Goal: Task Accomplishment & Management: Manage account settings

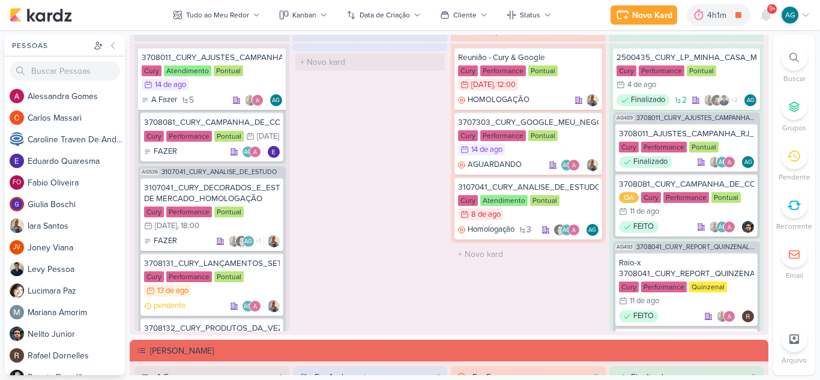
scroll to position [281, 0]
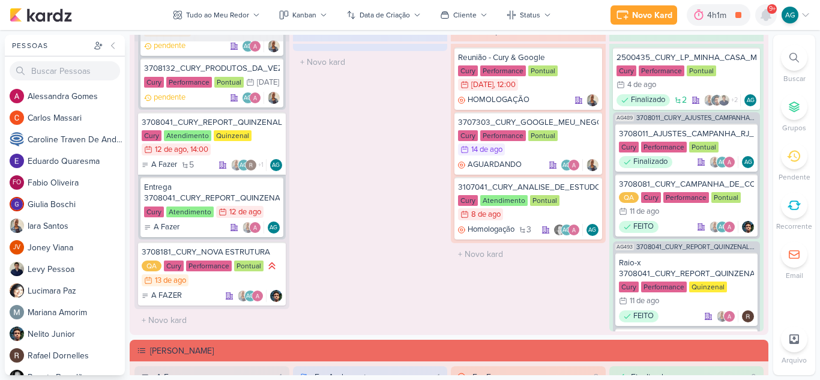
click at [770, 19] on icon at bounding box center [766, 15] width 14 height 14
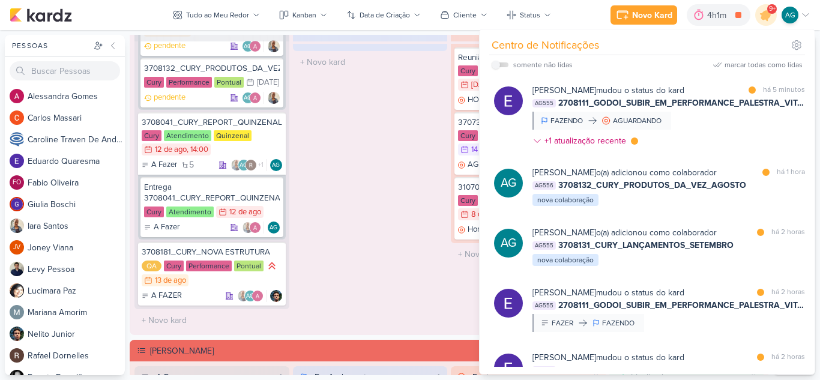
click at [358, 201] on div "Em Andamento 0 O título do kard deve ter menos que 100 caracteres" at bounding box center [370, 175] width 155 height 311
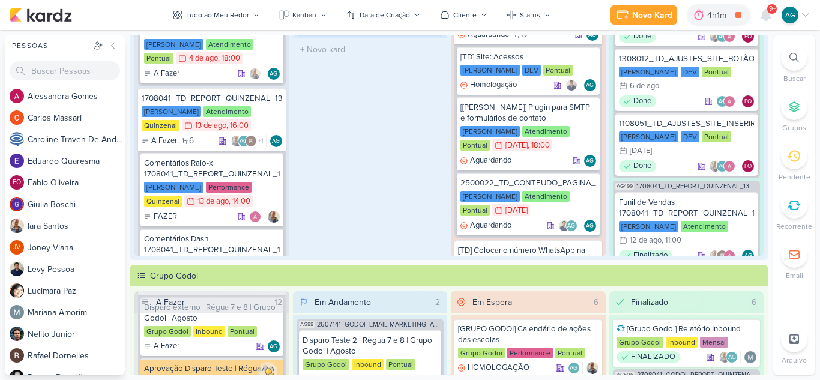
scroll to position [0, 0]
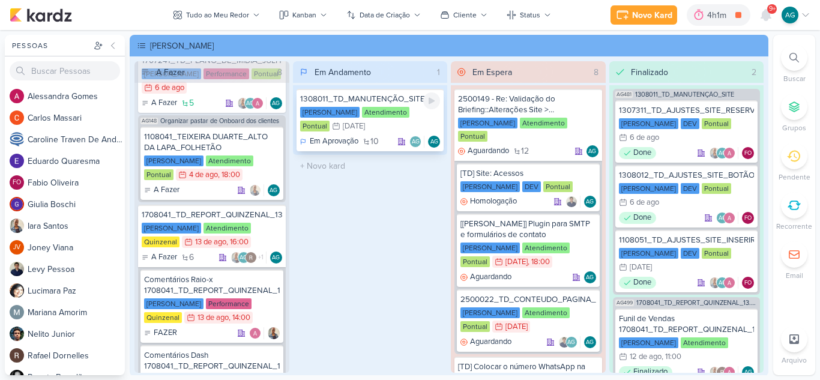
click at [382, 100] on div "1308011_TD_MANUTENÇÃO_SITE" at bounding box center [370, 99] width 140 height 11
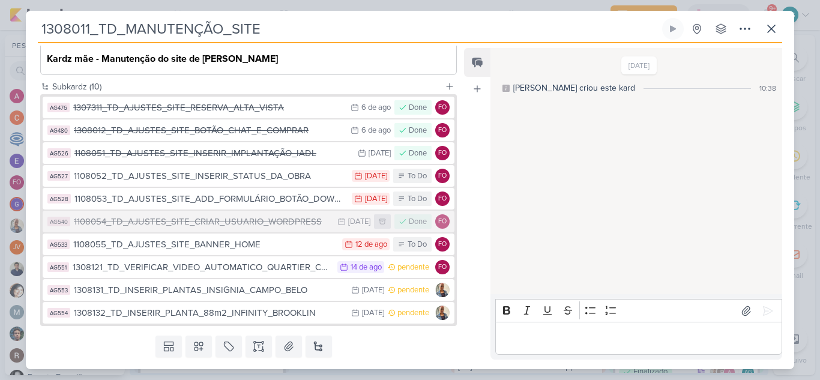
scroll to position [221, 0]
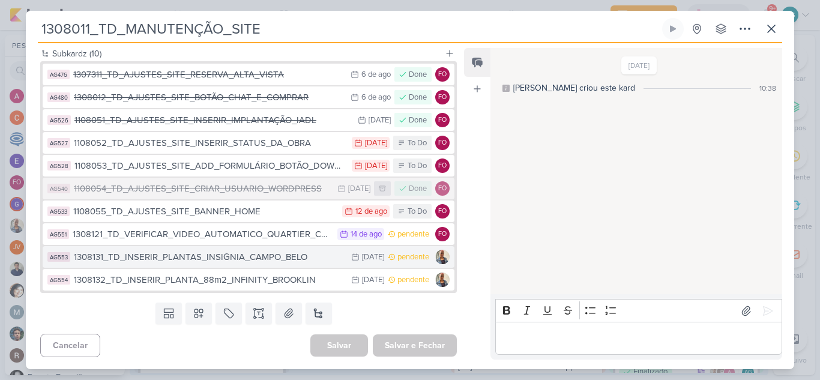
click at [234, 259] on div "1308131_TD_INSERIR_PLANTAS_INSIGNIA_CAMPO_BELO" at bounding box center [209, 257] width 271 height 14
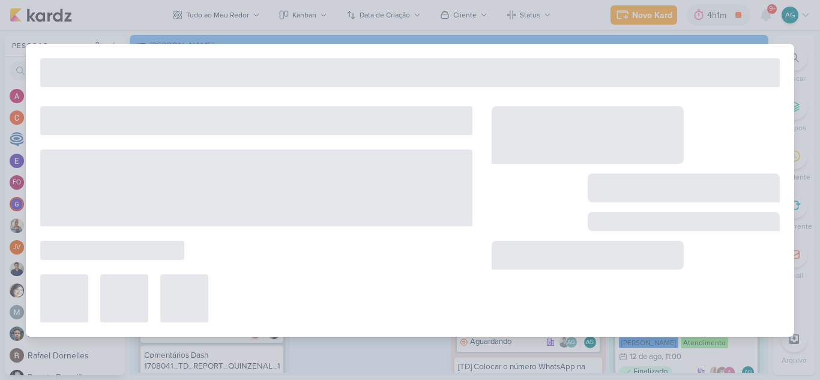
type input "1308131_TD_INSERIR_PLANTAS_INSIGNIA_CAMPO_BELO"
type input "15 de agosto de 2025 às 23:59"
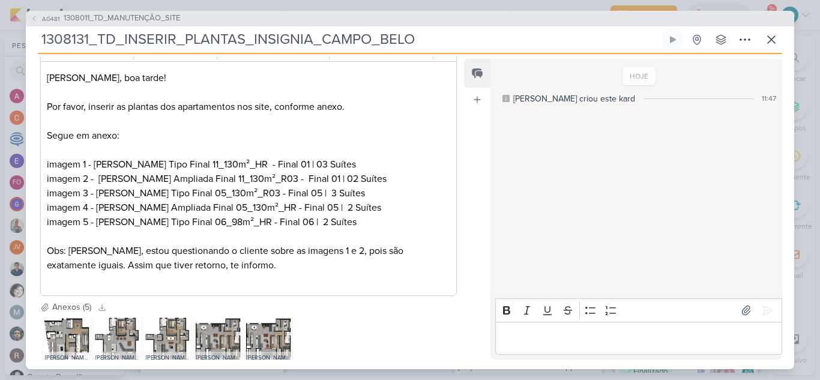
scroll to position [240, 0]
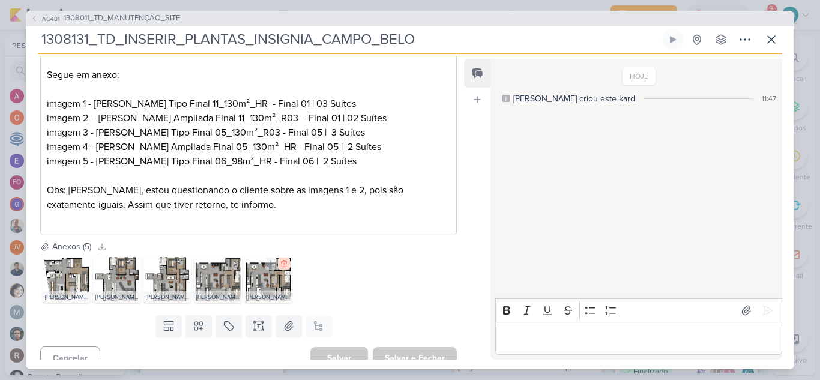
click at [284, 268] on icon at bounding box center [284, 263] width 8 height 8
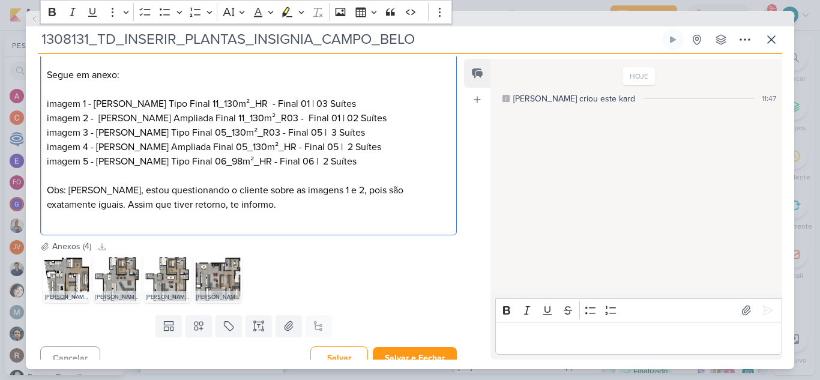
drag, startPoint x: 88, startPoint y: 128, endPoint x: 33, endPoint y: 124, distance: 54.8
click at [33, 124] on div "Cliente Teixeira Duarte Time" at bounding box center [244, 84] width 436 height 311
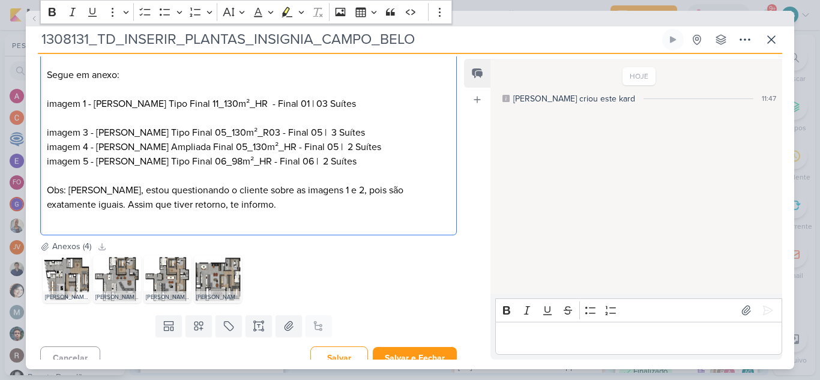
scroll to position [238, 0]
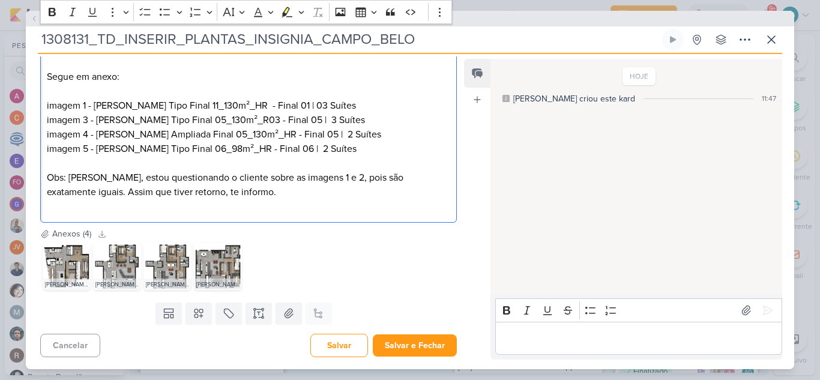
click at [88, 117] on p "imagem 1 - Teixeira Duarte_Insignia_Planta Tipo Final 11_130m²_HR - Final 01 | …" at bounding box center [248, 155] width 403 height 115
drag, startPoint x: 97, startPoint y: 148, endPoint x: 44, endPoint y: 143, distance: 53.0
click at [44, 143] on div "Fabio, boa tarde! Por favor, inserir as plantas dos apartamentos nos site, conf…" at bounding box center [248, 112] width 416 height 220
drag, startPoint x: 95, startPoint y: 132, endPoint x: 40, endPoint y: 128, distance: 54.7
click at [40, 128] on div "Fabio, boa tarde! Por favor, inserir as plantas dos apartamentos nos site, conf…" at bounding box center [248, 112] width 416 height 220
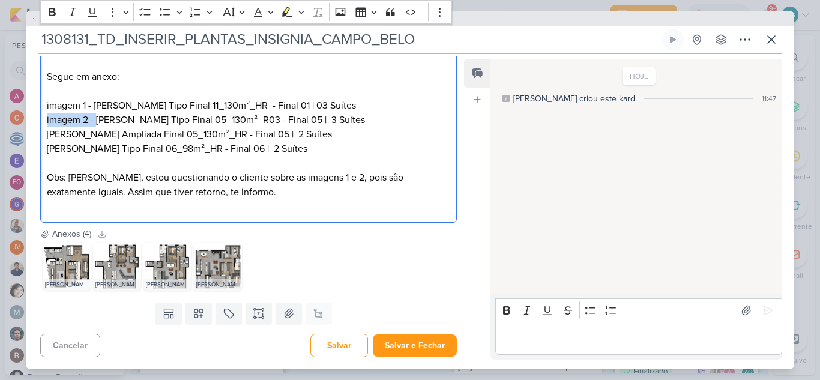
drag, startPoint x: 93, startPoint y: 121, endPoint x: 40, endPoint y: 121, distance: 53.4
click at [40, 121] on div "Cliente Teixeira Duarte Time" at bounding box center [244, 78] width 436 height 297
drag, startPoint x: 94, startPoint y: 106, endPoint x: 39, endPoint y: 107, distance: 54.6
click at [39, 107] on div "Cliente Teixeira Duarte Time" at bounding box center [244, 78] width 436 height 297
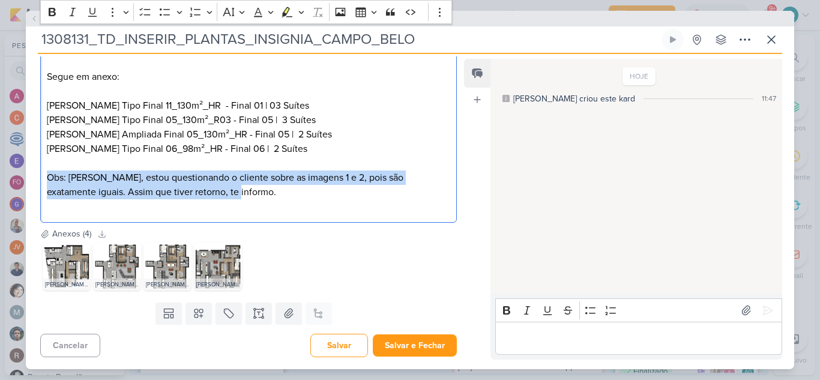
drag, startPoint x: 205, startPoint y: 195, endPoint x: 30, endPoint y: 175, distance: 176.4
click at [30, 175] on div "Cliente Teixeira Duarte Time" at bounding box center [244, 78] width 436 height 297
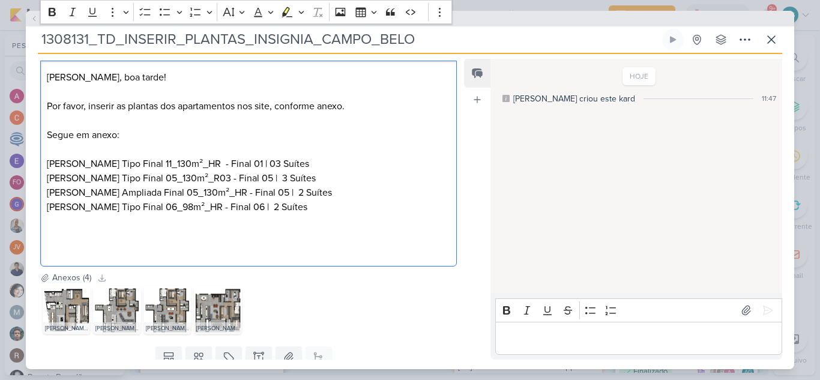
scroll to position [224, 0]
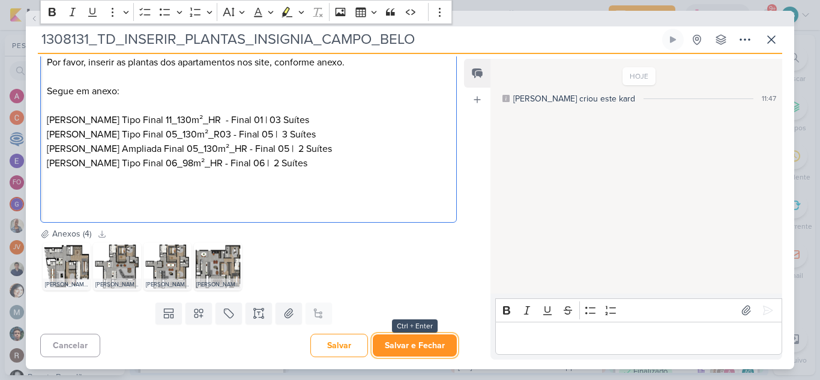
click at [427, 353] on button "Salvar e Fechar" at bounding box center [415, 345] width 84 height 22
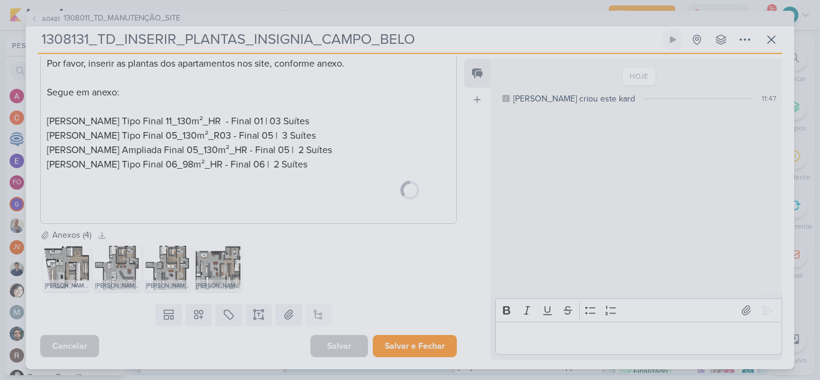
scroll to position [223, 0]
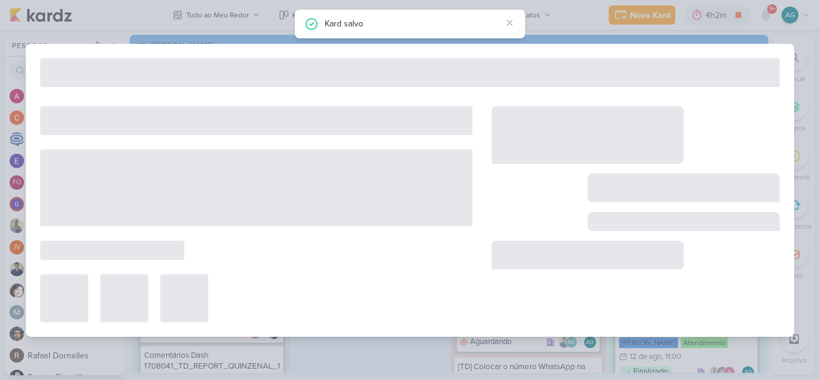
type input "1308011_TD_MANUTENÇÃO_SITE"
type input "31 de dezembro de 2025 às 23:59"
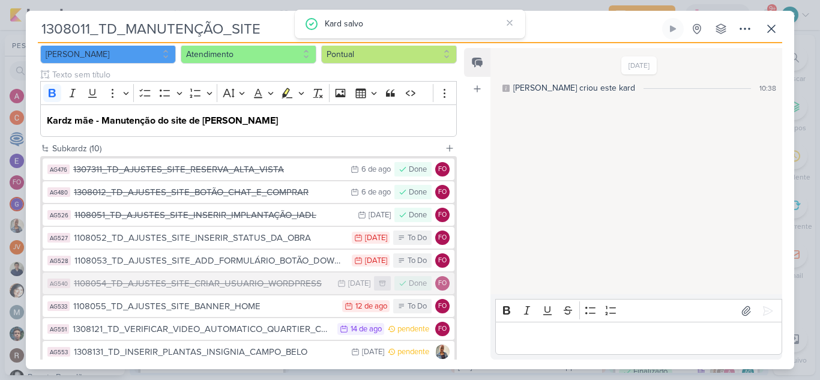
scroll to position [180, 0]
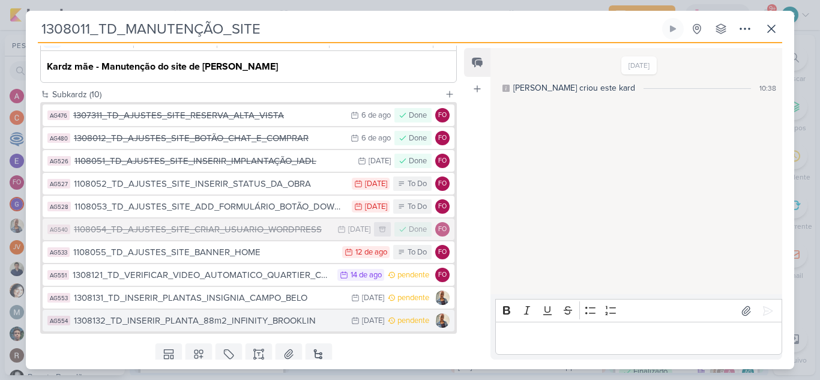
click at [296, 323] on div "1308132_TD_INSERIR_PLANTA_88m2_INFINITY_BROOKLIN" at bounding box center [209, 321] width 271 height 14
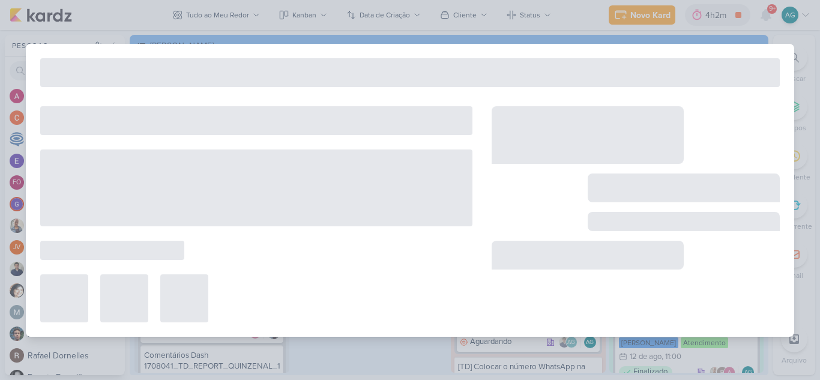
type input "1308132_TD_INSERIR_PLANTA_88m2_INFINITY_BROOKLIN"
type input "15 de agosto de 2025 às 23:59"
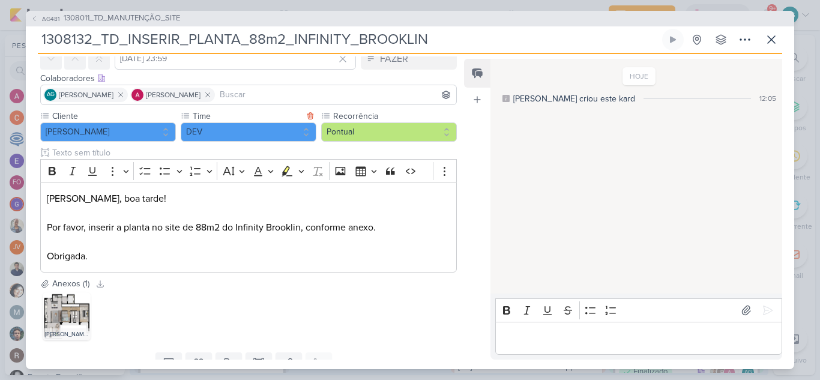
scroll to position [0, 0]
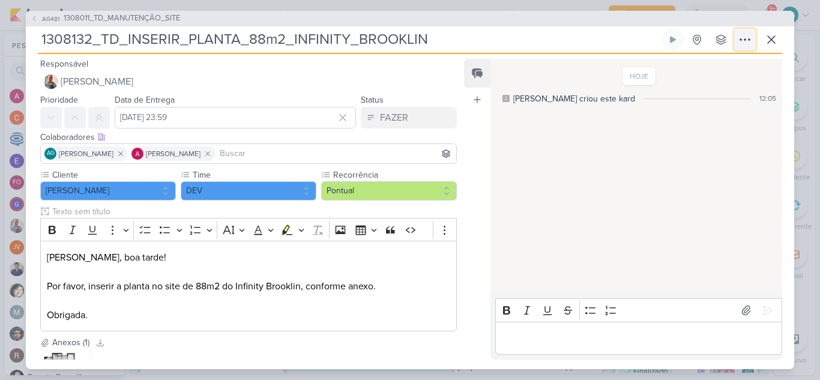
click at [745, 42] on icon at bounding box center [745, 39] width 14 height 14
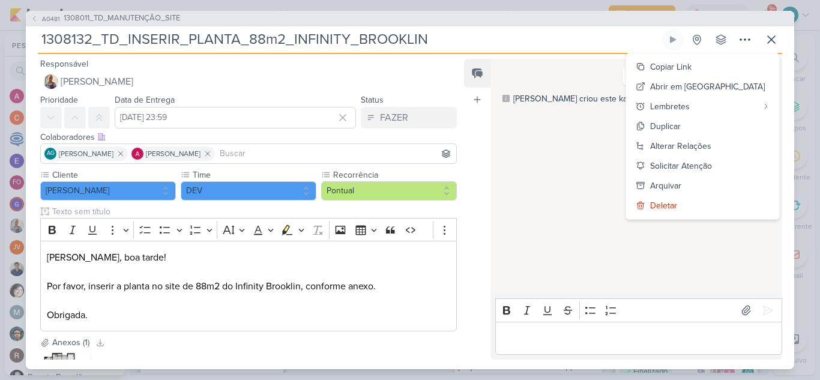
click at [586, 343] on p "Editor editing area: main" at bounding box center [638, 338] width 274 height 14
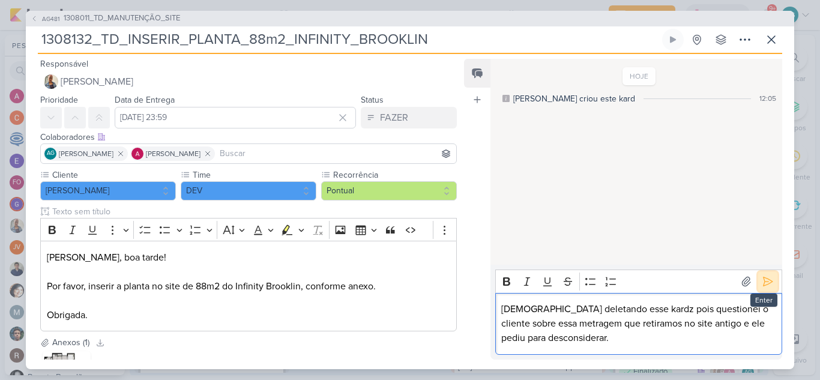
click at [762, 284] on icon at bounding box center [768, 281] width 12 height 12
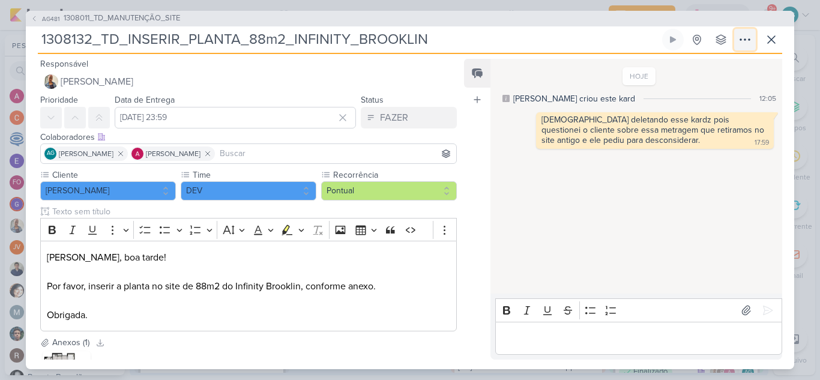
click at [741, 40] on icon at bounding box center [745, 39] width 10 height 1
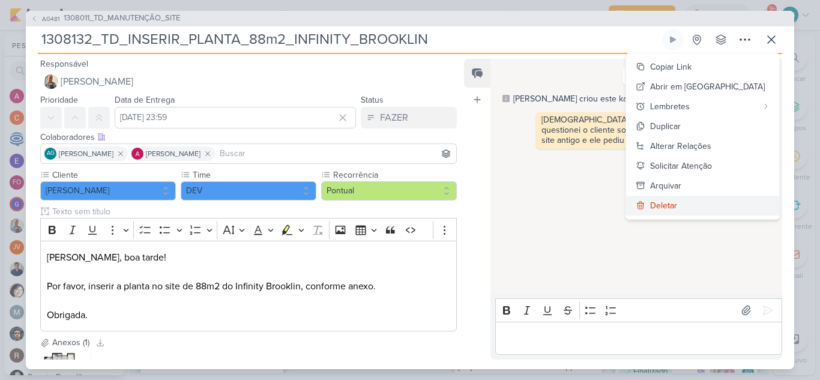
click at [724, 208] on button "Deletar" at bounding box center [702, 206] width 153 height 20
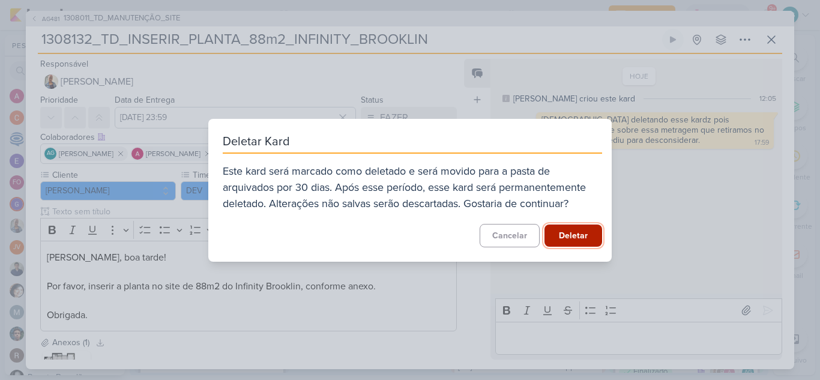
click at [569, 239] on button "Deletar" at bounding box center [573, 235] width 58 height 22
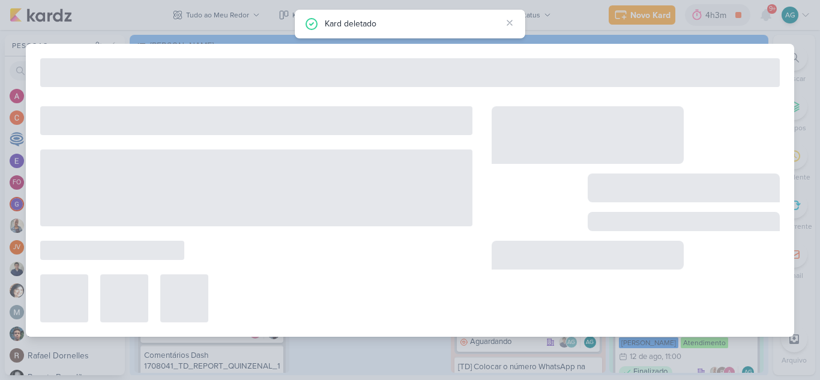
type input "1308011_TD_MANUTENÇÃO_SITE"
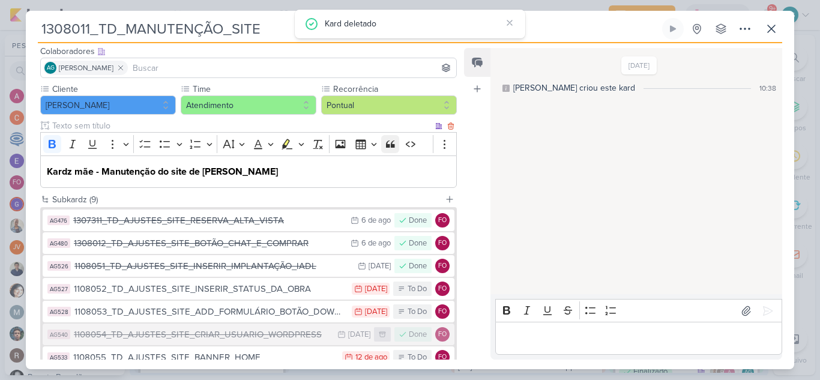
scroll to position [198, 0]
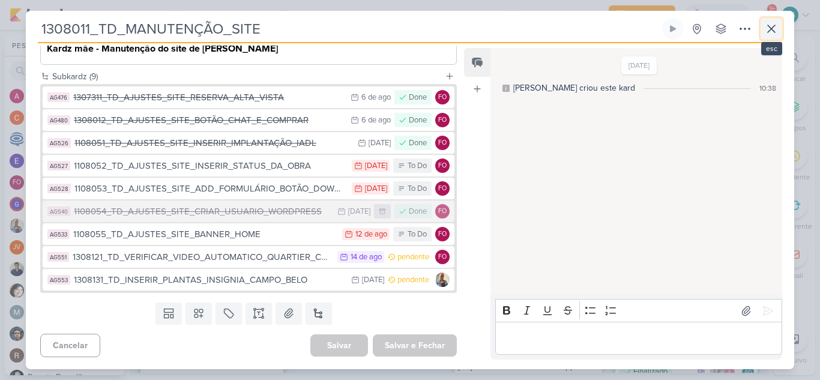
click at [774, 31] on icon at bounding box center [771, 28] width 7 height 7
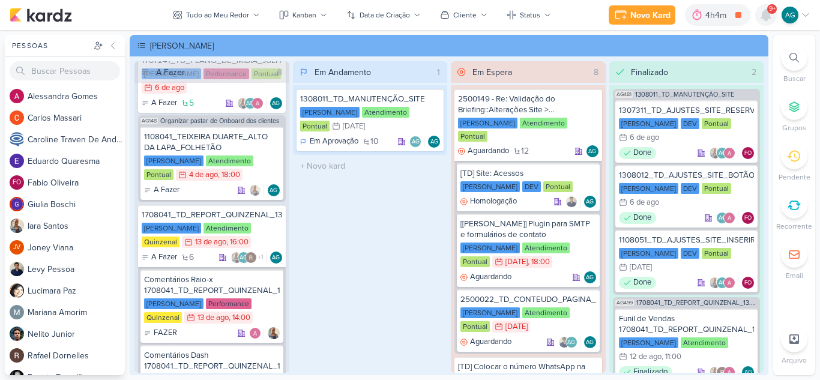
click at [765, 18] on icon at bounding box center [766, 15] width 10 height 11
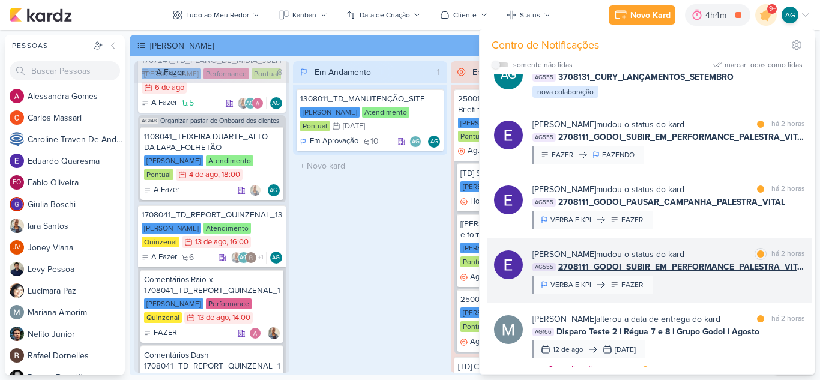
scroll to position [240, 0]
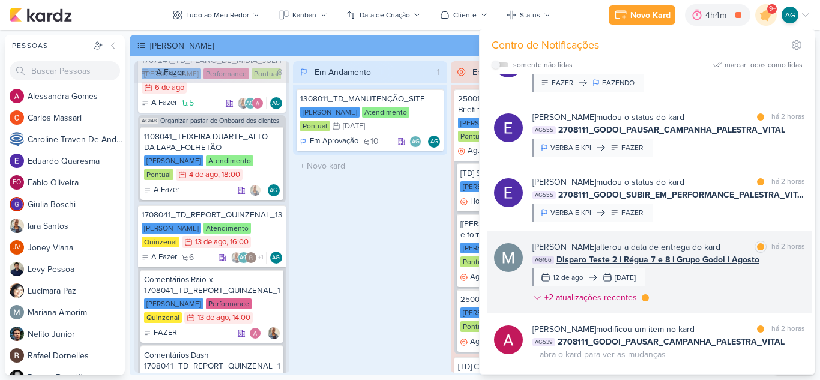
click at [713, 296] on div "Mariana Amorim alterou a data de entrega do kard marcar como lida há 2 horas AG…" at bounding box center [668, 275] width 272 height 68
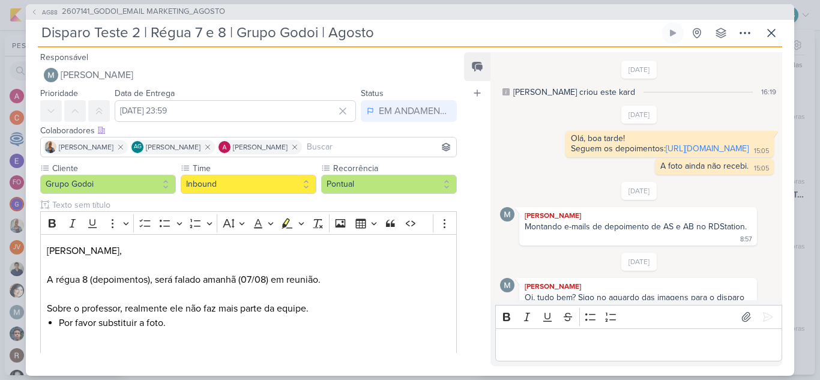
scroll to position [494, 0]
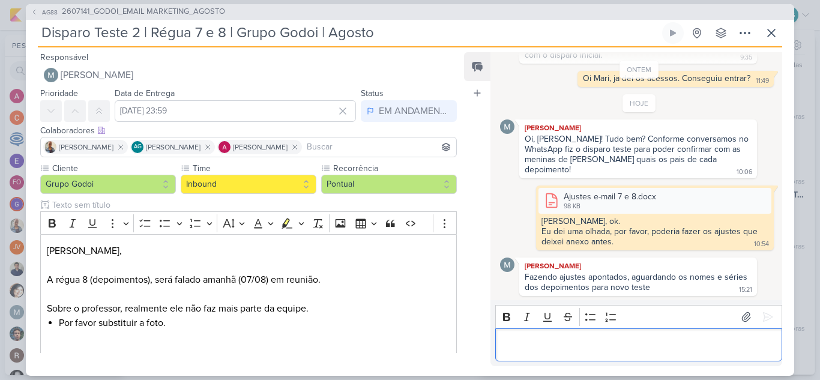
click at [564, 335] on div "Editor editing area: main" at bounding box center [638, 344] width 287 height 33
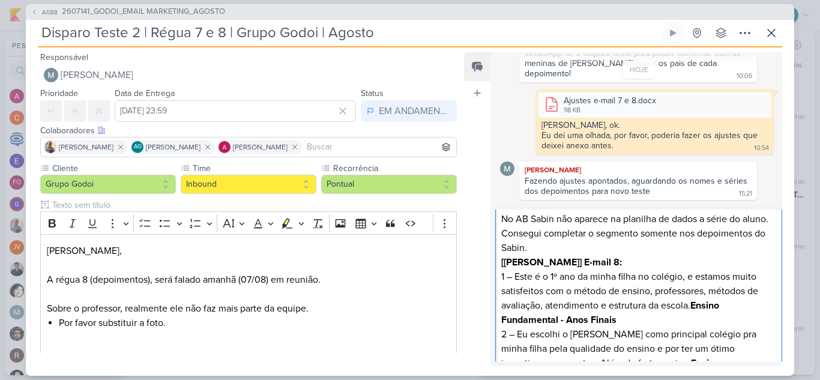
scroll to position [0, 0]
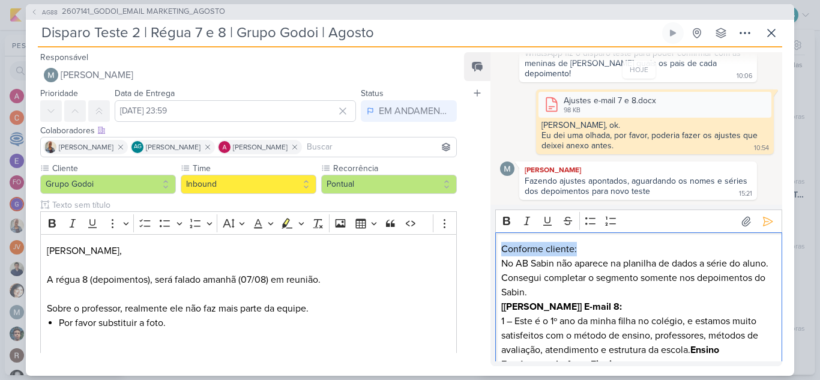
drag, startPoint x: 589, startPoint y: 251, endPoint x: 488, endPoint y: 247, distance: 100.3
click at [488, 247] on div "Feed Atrelar email Solte o email para atrelar ao kard 6/8/25 Alessandra criou e…" at bounding box center [623, 209] width 318 height 314
click at [506, 218] on icon "Editor toolbar" at bounding box center [506, 221] width 7 height 8
click at [606, 248] on p "Conforme cliente:" at bounding box center [638, 249] width 274 height 14
click at [763, 217] on icon at bounding box center [768, 221] width 12 height 12
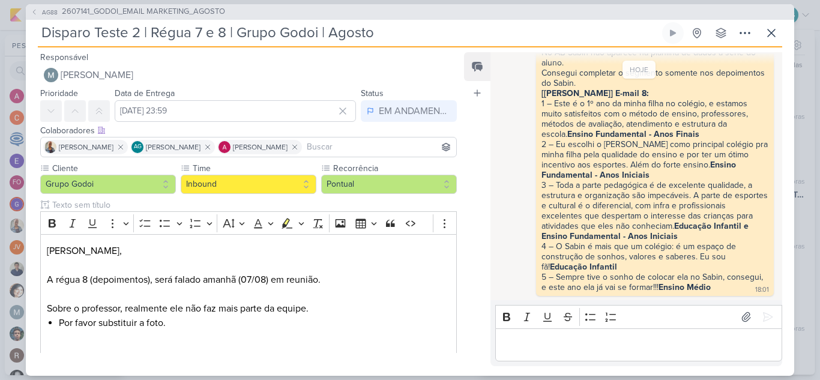
scroll to position [702, 0]
drag, startPoint x: 586, startPoint y: 114, endPoint x: 535, endPoint y: 106, distance: 52.3
click at [535, 106] on div "Conforme cliente: No AB Sabin não aparece na planilha de dados a série do aluno…" at bounding box center [639, 165] width 278 height 261
copy span "Conforme cliente: No AB Sabin"
click at [593, 350] on p "Editor editing area: main" at bounding box center [638, 344] width 274 height 14
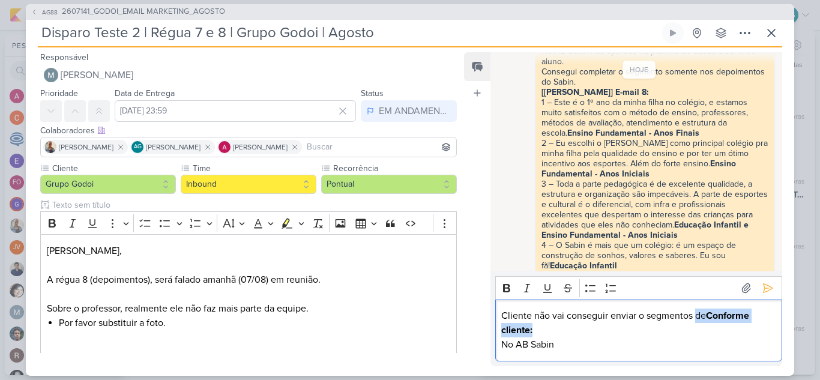
drag, startPoint x: 696, startPoint y: 314, endPoint x: 700, endPoint y: 326, distance: 12.7
click at [700, 326] on p "Cliente não vai conseguir enviar o segmentos de Conforme cliente:" at bounding box center [638, 322] width 274 height 29
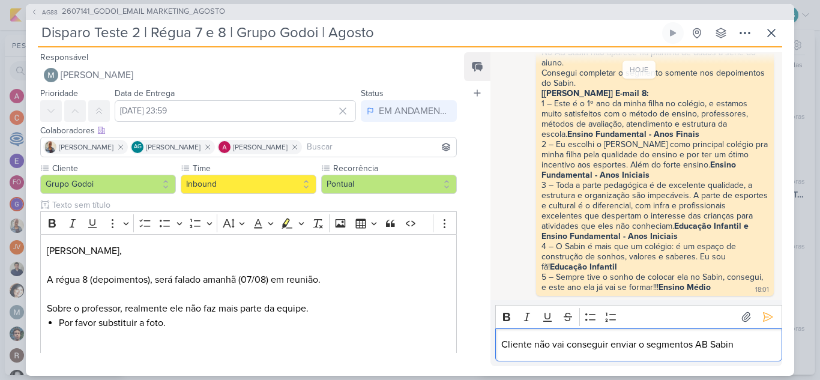
click at [753, 347] on p "Cliente não vai conseguir enviar o segmentos AB Sabin" at bounding box center [638, 344] width 274 height 14
click at [763, 313] on icon at bounding box center [768, 317] width 12 height 12
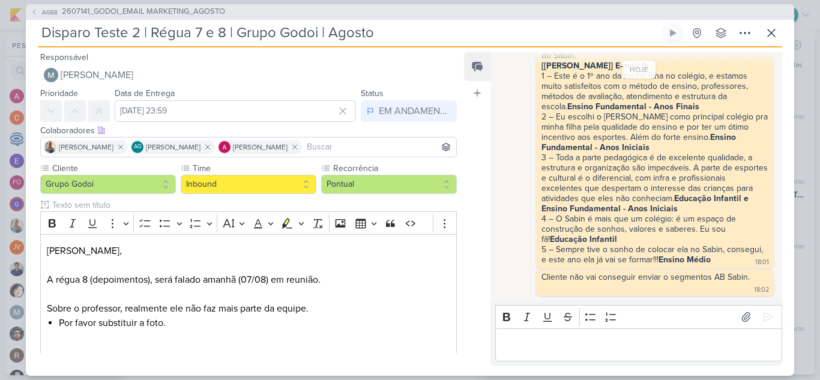
scroll to position [790, 0]
click at [773, 35] on icon at bounding box center [771, 33] width 14 height 14
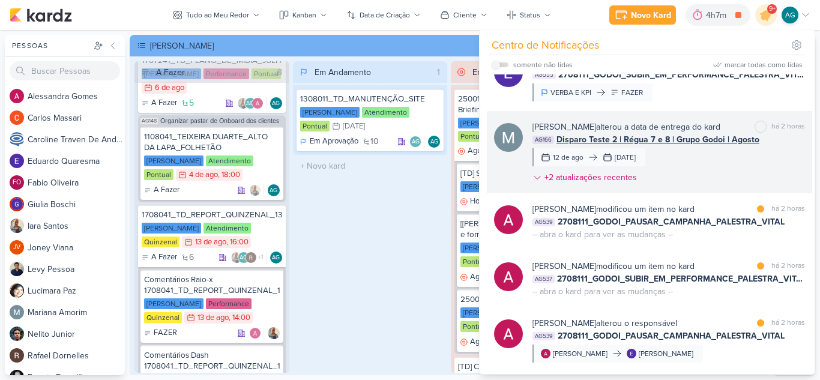
scroll to position [60, 0]
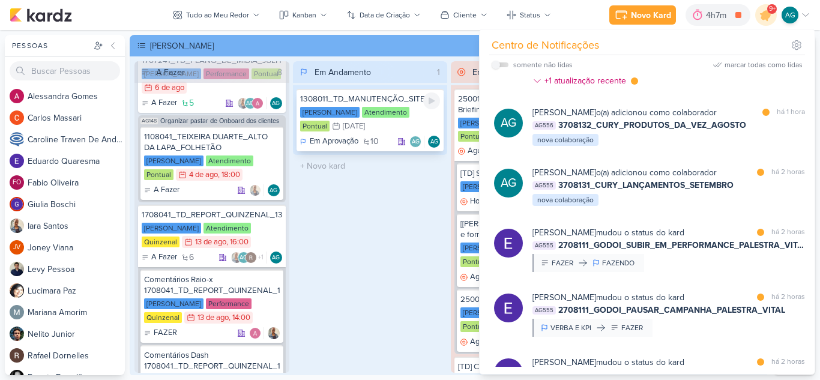
click at [365, 104] on div "1308011_TD_MANUTENÇÃO_SITE" at bounding box center [370, 99] width 140 height 11
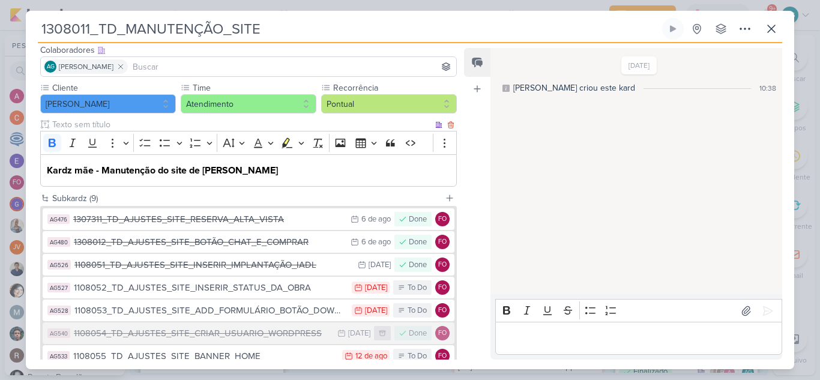
scroll to position [198, 0]
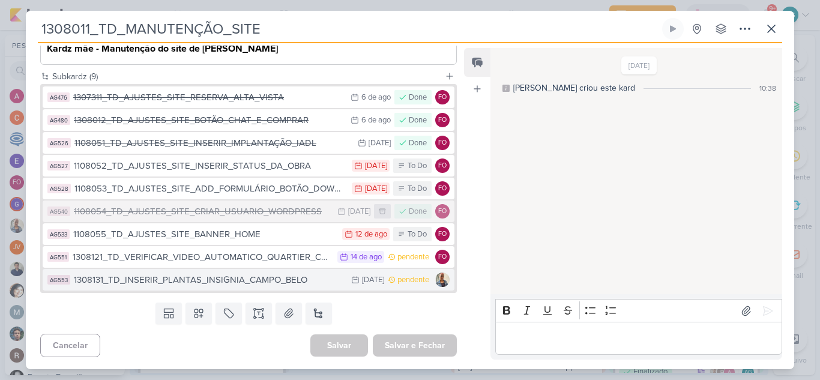
click at [217, 283] on div "1308131_TD_INSERIR_PLANTAS_INSIGNIA_CAMPO_BELO" at bounding box center [209, 280] width 271 height 14
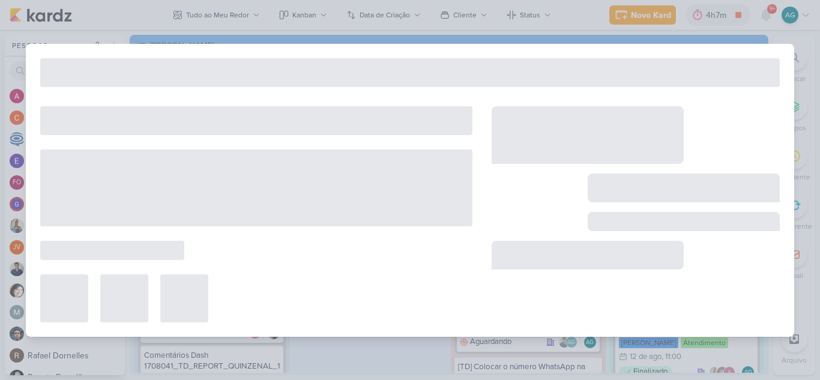
type input "1308131_TD_INSERIR_PLANTAS_INSIGNIA_CAMPO_BELO"
type input "15 de agosto de 2025 às 23:59"
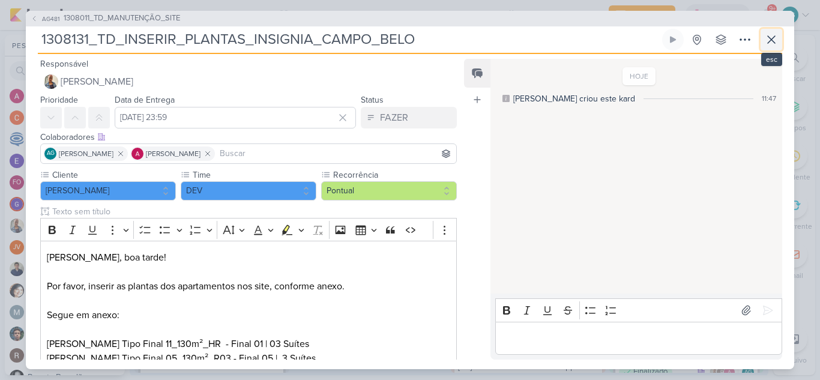
click at [779, 38] on button at bounding box center [771, 40] width 22 height 22
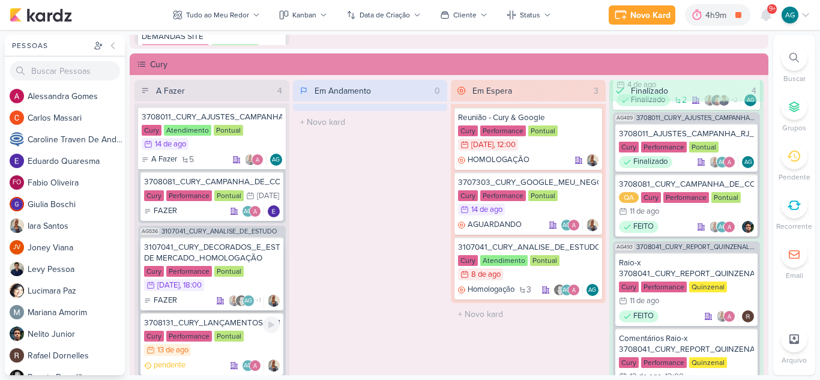
scroll to position [0, 0]
click at [232, 184] on div "3708081_CURY_CAMPANHA_DE_CONTRATAÇÃO_RJ_V2" at bounding box center [212, 182] width 136 height 11
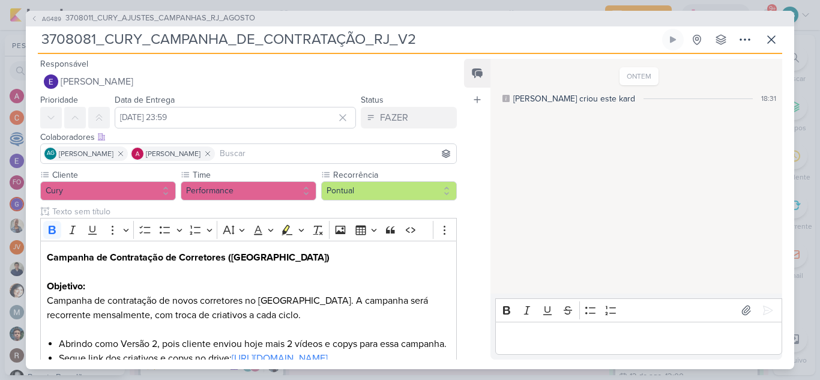
scroll to position [125, 0]
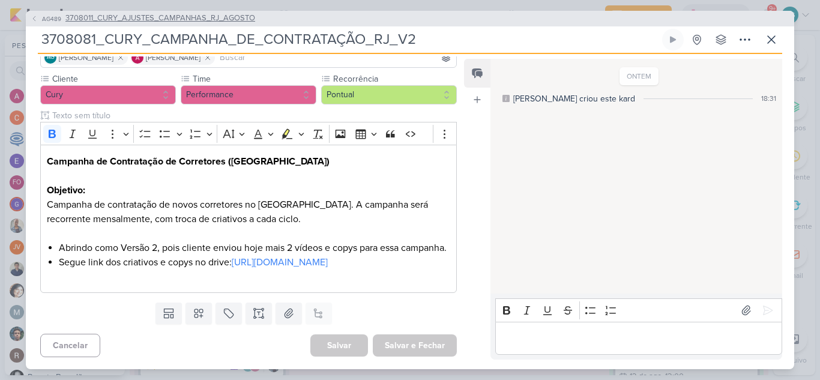
click at [171, 17] on span "3708011_CURY_AJUSTES_CAMPANHAS_RJ_AGOSTO" at bounding box center [160, 19] width 190 height 12
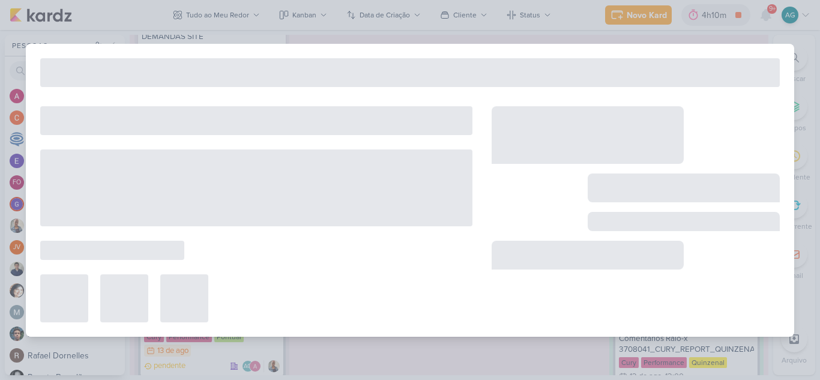
type input "3708011_CURY_AJUSTES_CAMPANHAS_RJ_AGOSTO"
type input "[DATE] 23:59"
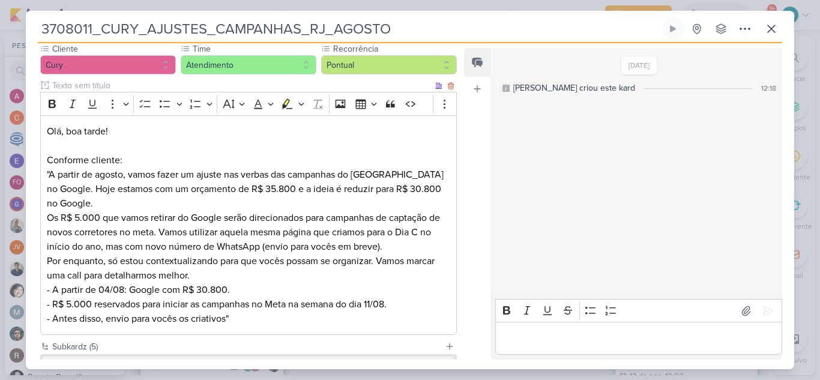
scroll to position [120, 0]
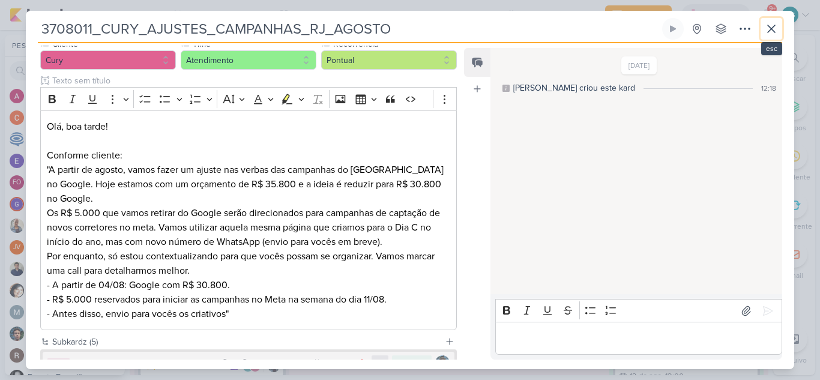
click at [769, 28] on icon at bounding box center [771, 29] width 14 height 14
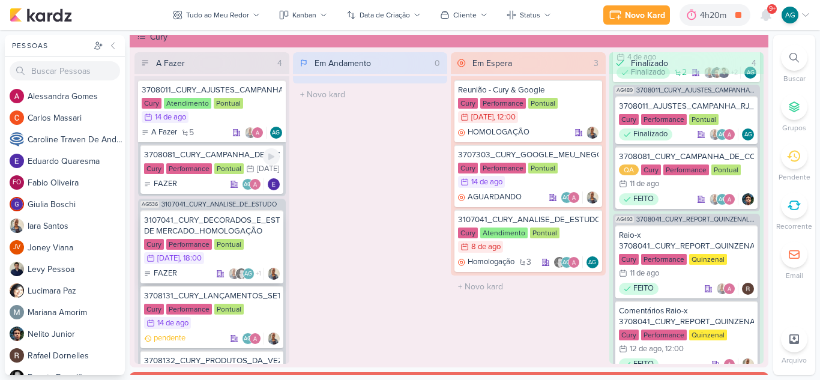
scroll to position [988, 0]
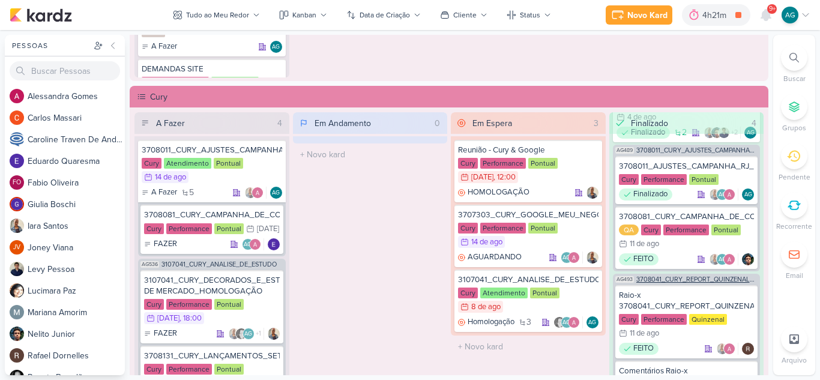
click at [675, 278] on span "3708041_CURY_REPORT_QUINZENAL_12.08" at bounding box center [697, 279] width 122 height 7
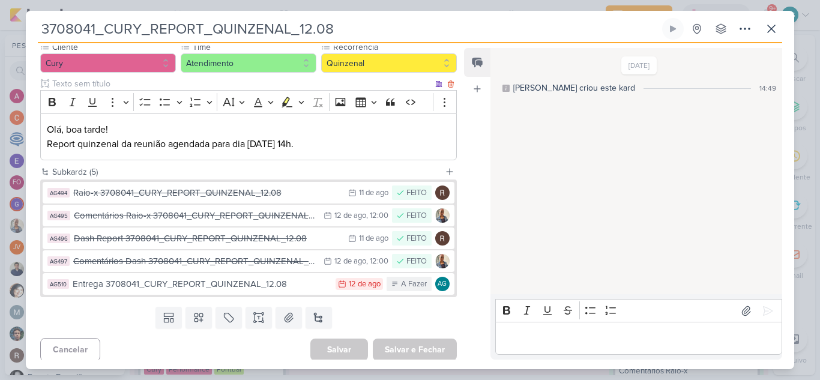
scroll to position [121, 0]
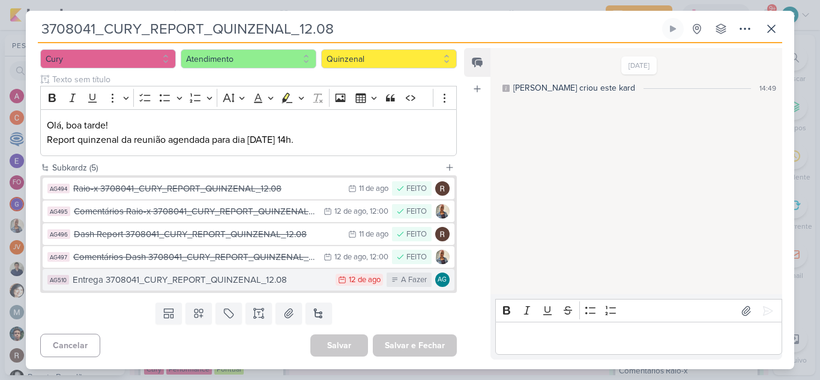
click at [259, 281] on div "Entrega 3708041_CURY_REPORT_QUINZENAL_12.08" at bounding box center [201, 280] width 257 height 14
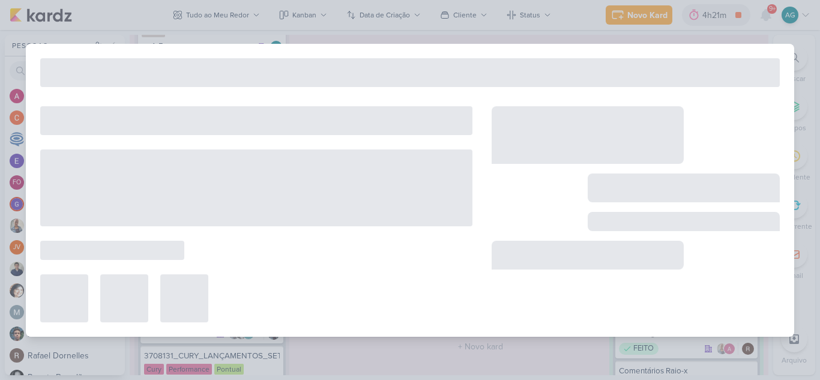
type input "Entrega 3708041_CURY_REPORT_QUINZENAL_12.08"
type input "12 de agosto de 2025 às 23:59"
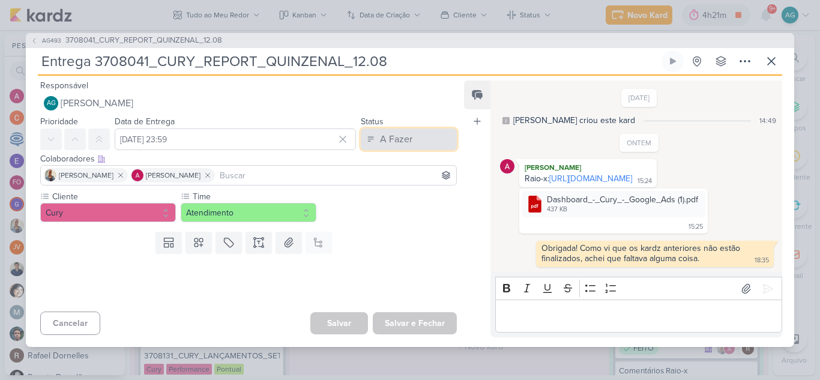
click at [403, 132] on div "A Fazer" at bounding box center [396, 139] width 32 height 14
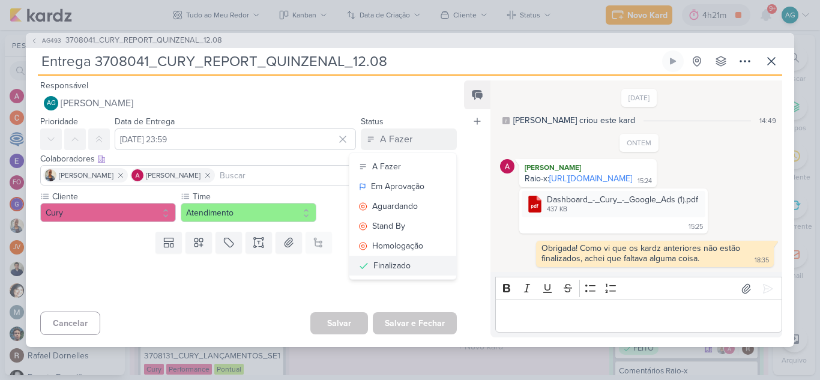
click at [396, 259] on div "Finalizado" at bounding box center [391, 265] width 37 height 13
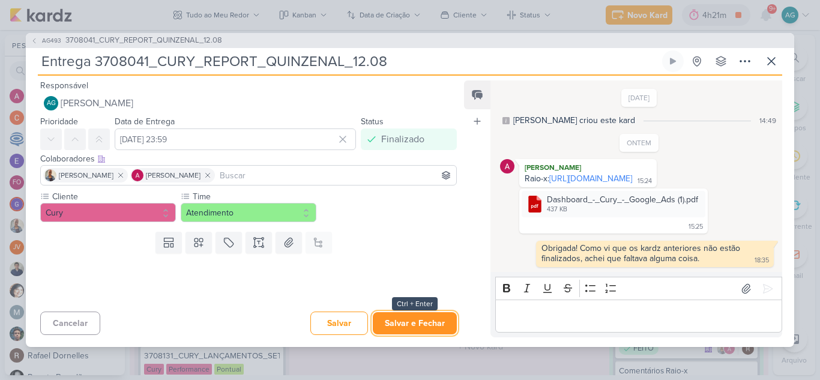
click at [413, 334] on button "Salvar e Fechar" at bounding box center [415, 323] width 84 height 22
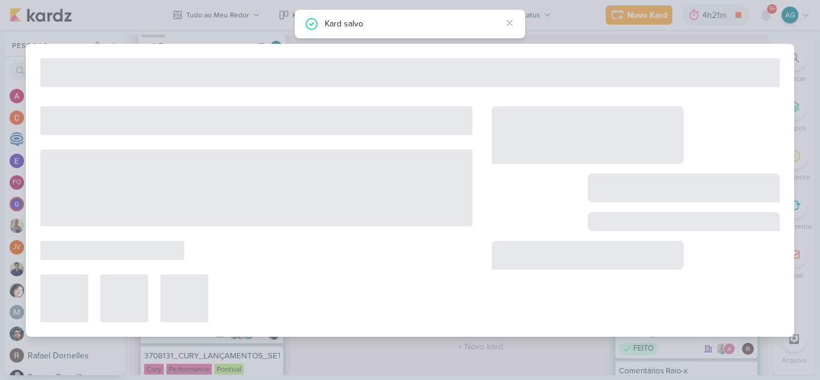
type input "3708041_CURY_REPORT_QUINZENAL_12.08"
type input "12 de agosto de 2025 às 14:00"
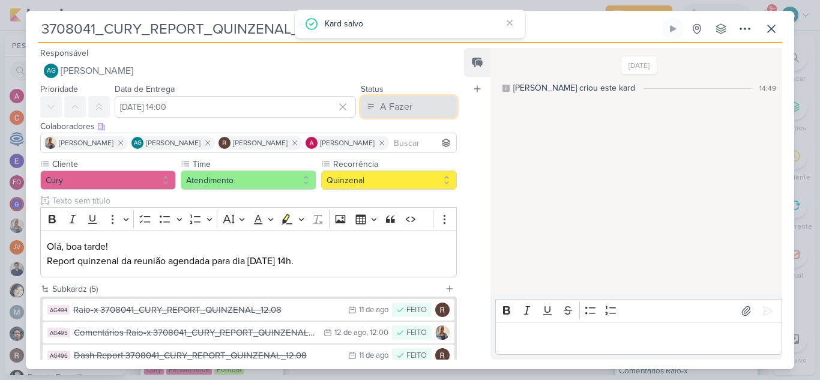
click at [407, 106] on div "A Fazer" at bounding box center [396, 107] width 32 height 14
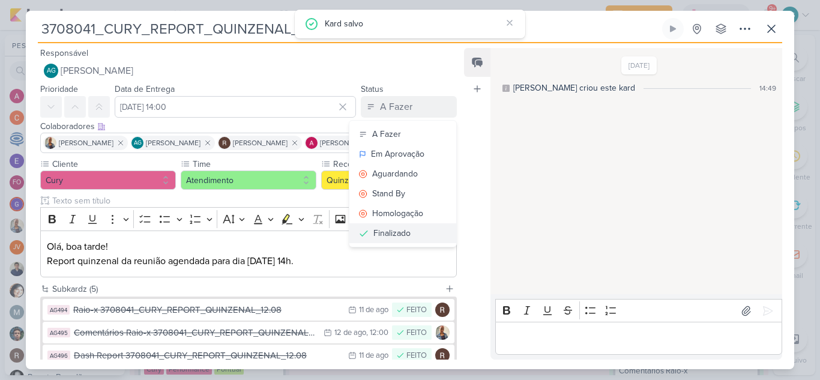
click at [395, 235] on div "Finalizado" at bounding box center [391, 233] width 37 height 13
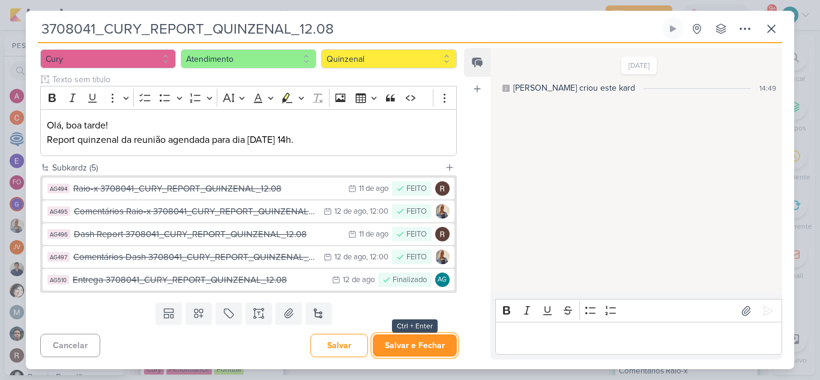
click at [430, 344] on button "Salvar e Fechar" at bounding box center [415, 345] width 84 height 22
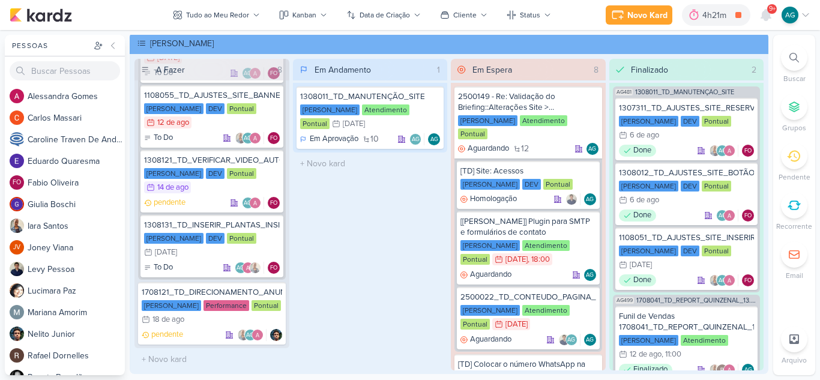
scroll to position [0, 0]
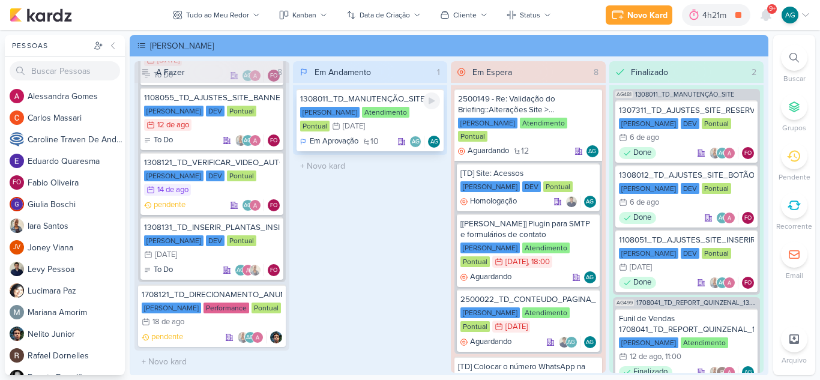
click at [382, 101] on div "1308011_TD_MANUTENÇÃO_SITE" at bounding box center [370, 99] width 140 height 11
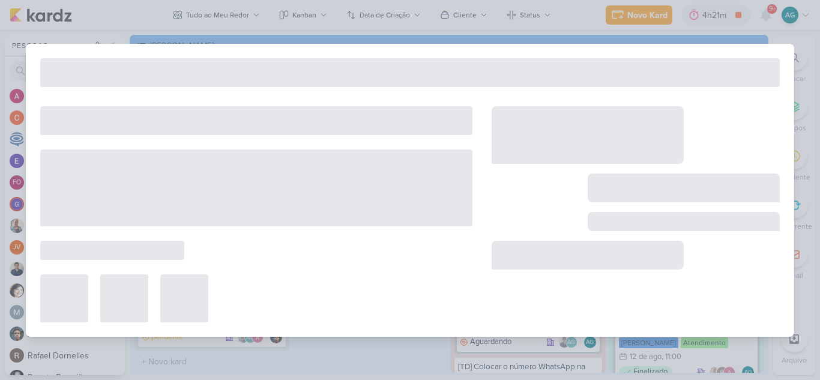
type input "1308011_TD_MANUTENÇÃO_SITE"
type input "31 de dezembro de 2025 às 23:59"
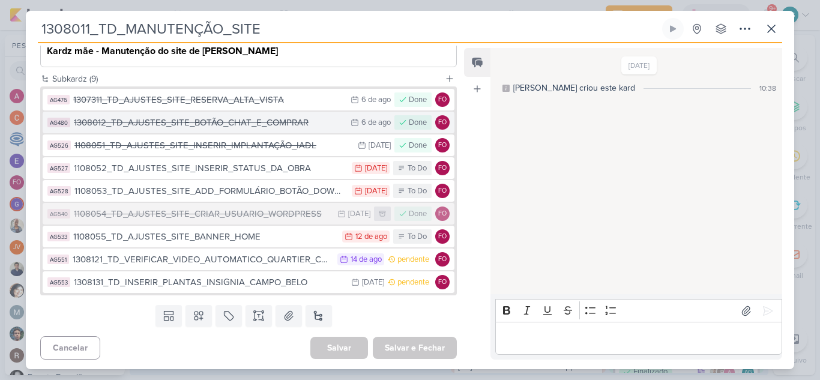
scroll to position [198, 0]
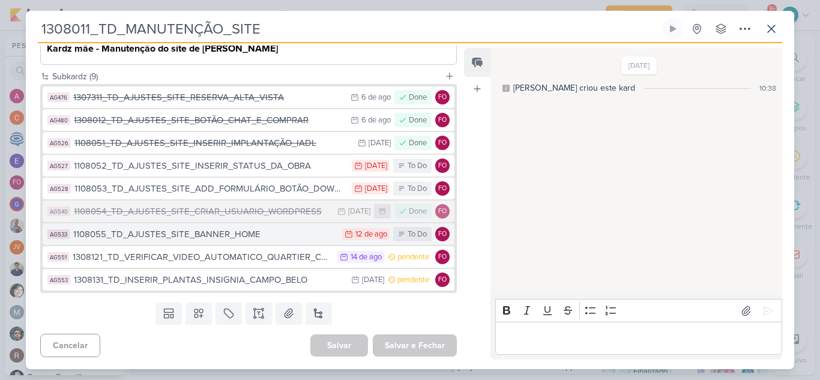
click at [264, 241] on div "1108055_TD_AJUSTES_SITE_BANNER_HOME" at bounding box center [204, 234] width 263 height 14
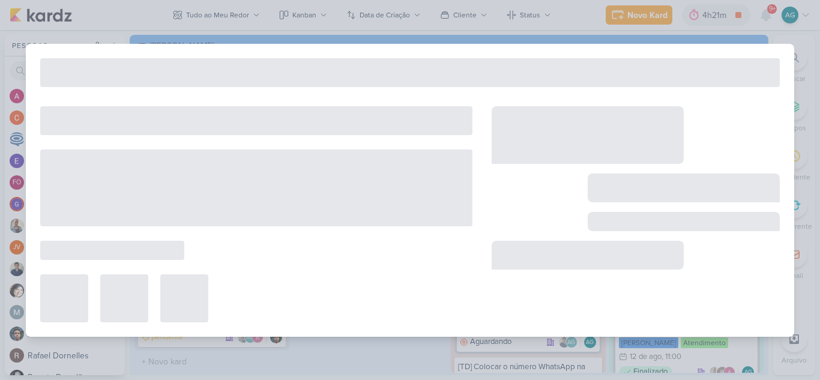
type input "1108055_TD_AJUSTES_SITE_BANNER_HOME"
type input "12 de agosto de 2025 às 23:59"
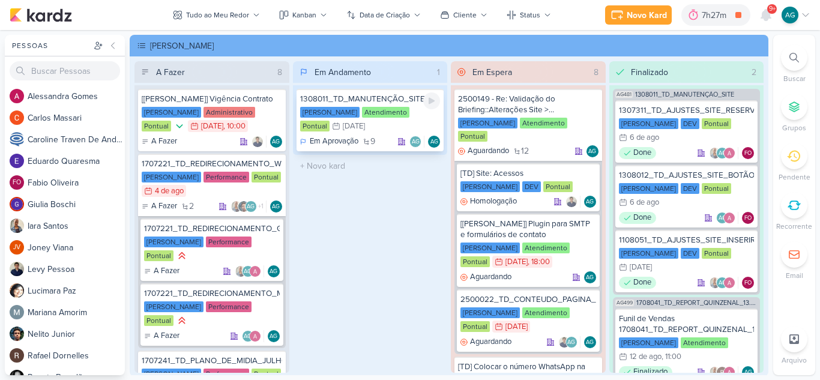
click at [385, 97] on div "1308011_TD_MANUTENÇÃO_SITE" at bounding box center [370, 99] width 140 height 11
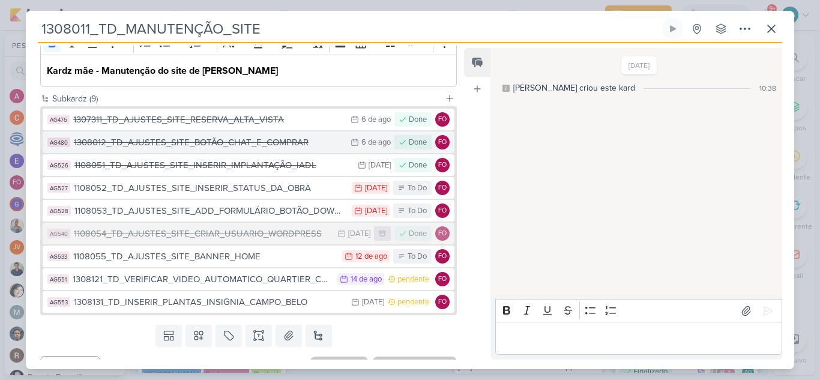
scroll to position [180, 0]
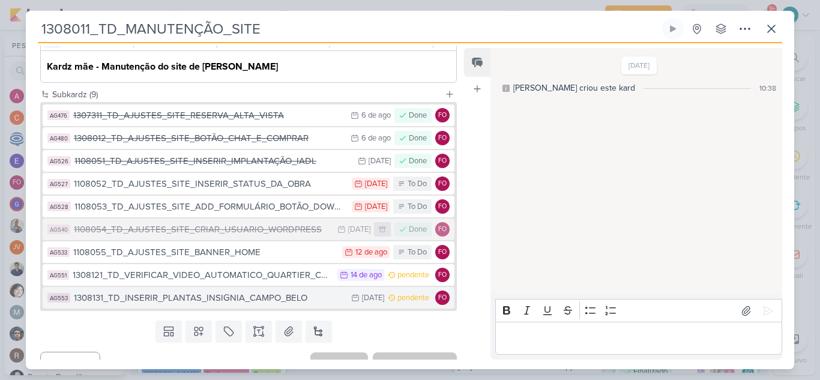
click at [269, 301] on div "1308131_TD_INSERIR_PLANTAS_INSIGNIA_CAMPO_BELO" at bounding box center [209, 298] width 271 height 14
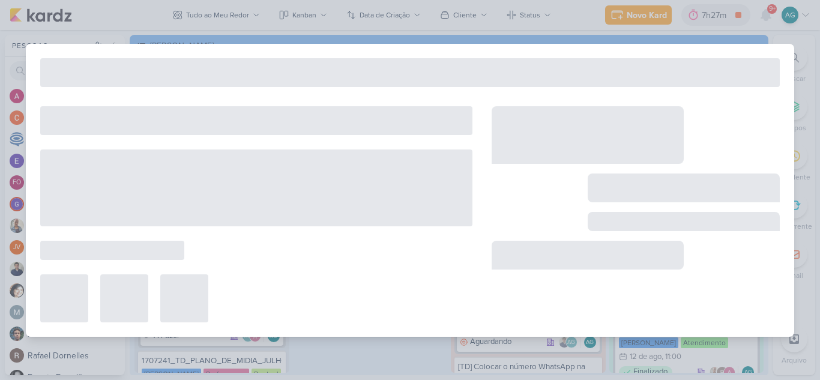
type input "1308131_TD_INSERIR_PLANTAS_INSIGNIA_CAMPO_BELO"
type input "15 de agosto de 2025 às 23:59"
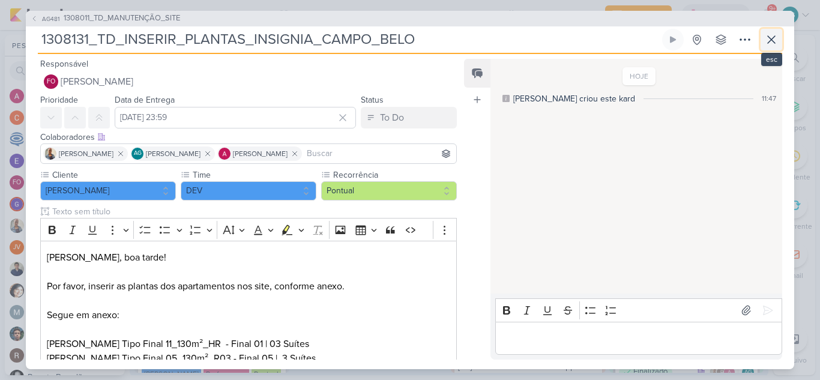
click at [779, 38] on button at bounding box center [771, 40] width 22 height 22
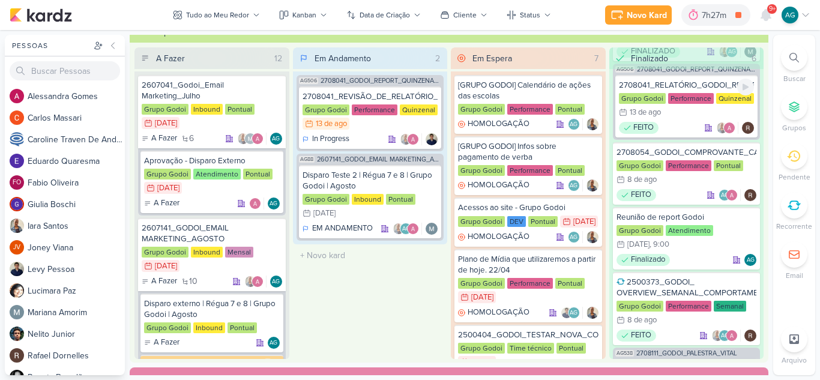
scroll to position [120, 0]
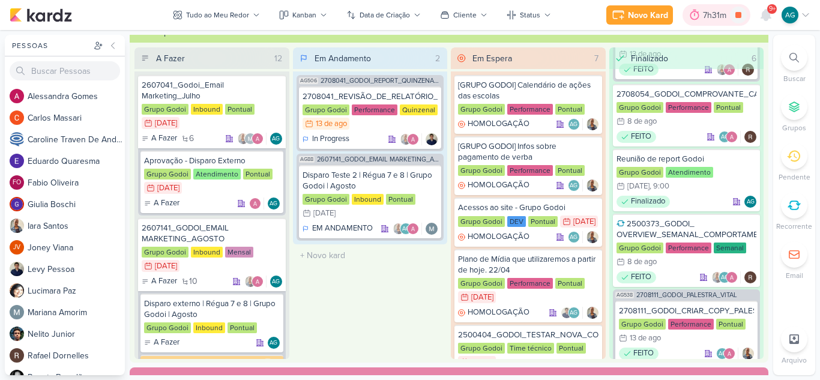
click at [715, 14] on div "7h31m" at bounding box center [716, 15] width 27 height 13
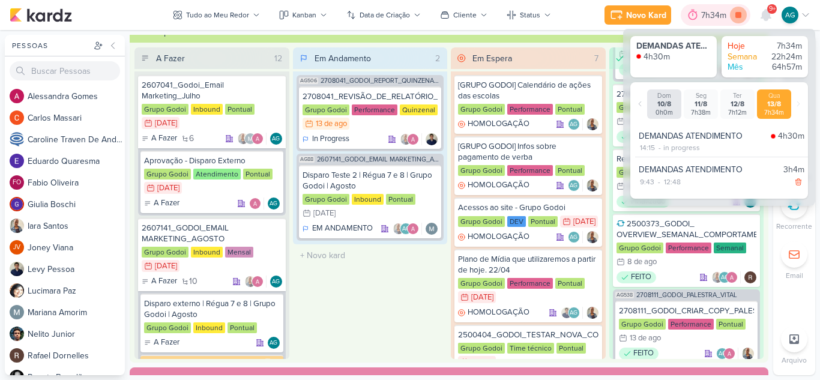
click at [739, 17] on icon at bounding box center [738, 15] width 6 height 6
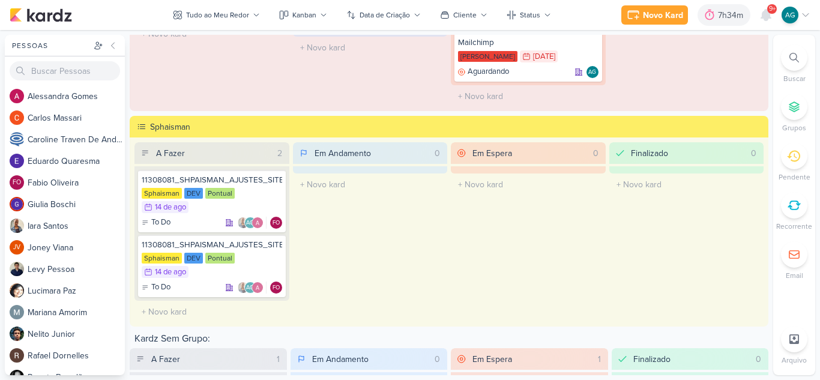
scroll to position [1560, 0]
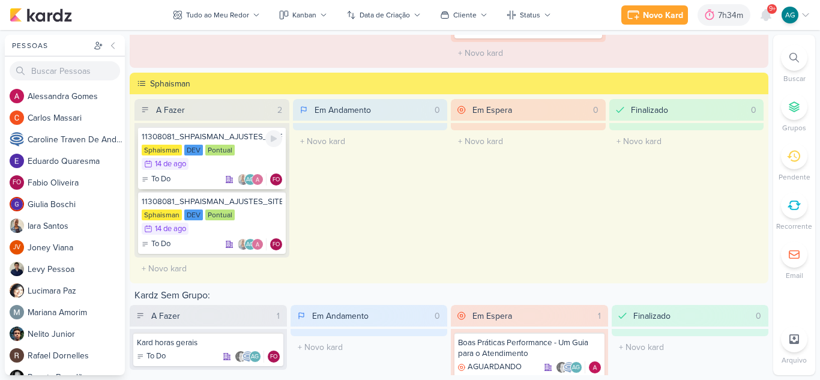
click at [206, 157] on div "Sphaisman DEV Pontual 14/8 [DATE]" at bounding box center [212, 158] width 140 height 26
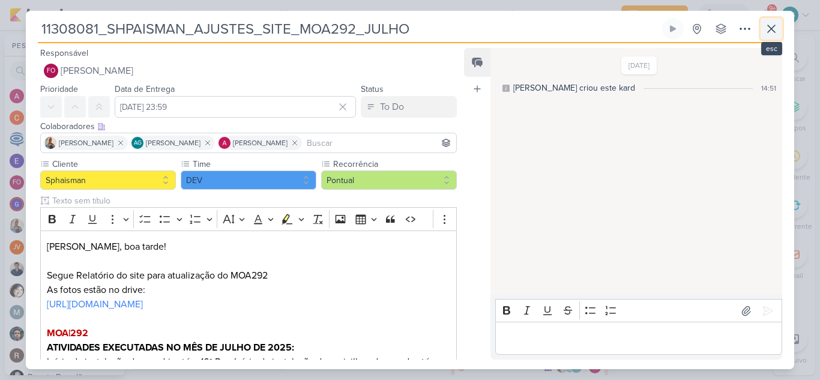
click at [772, 31] on icon at bounding box center [771, 29] width 14 height 14
